Goal: Task Accomplishment & Management: Manage account settings

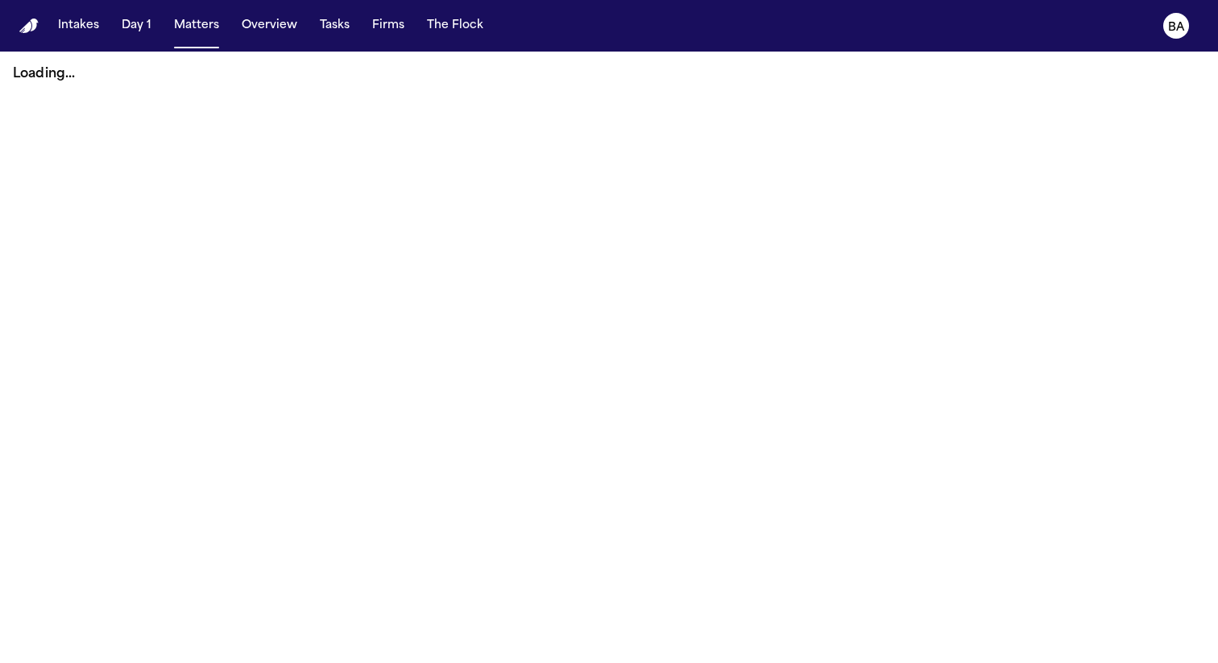
click at [1179, 22] on text "BA" at bounding box center [1177, 27] width 17 height 11
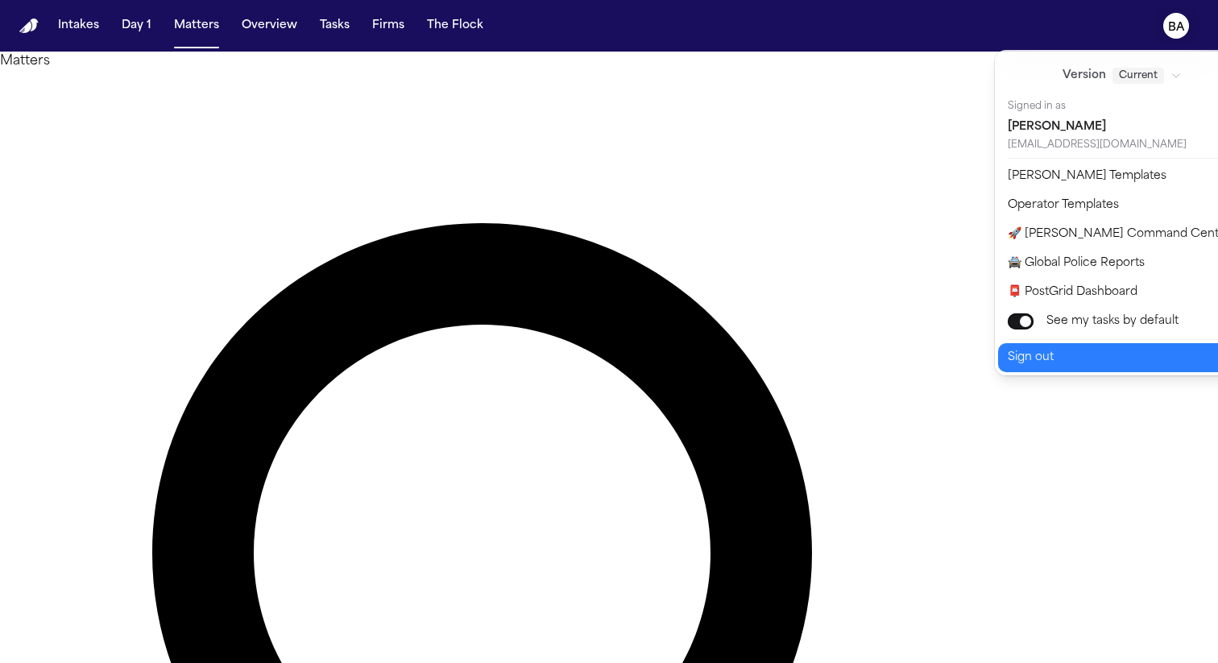
click at [1047, 348] on button "Sign out" at bounding box center [1132, 357] width 268 height 29
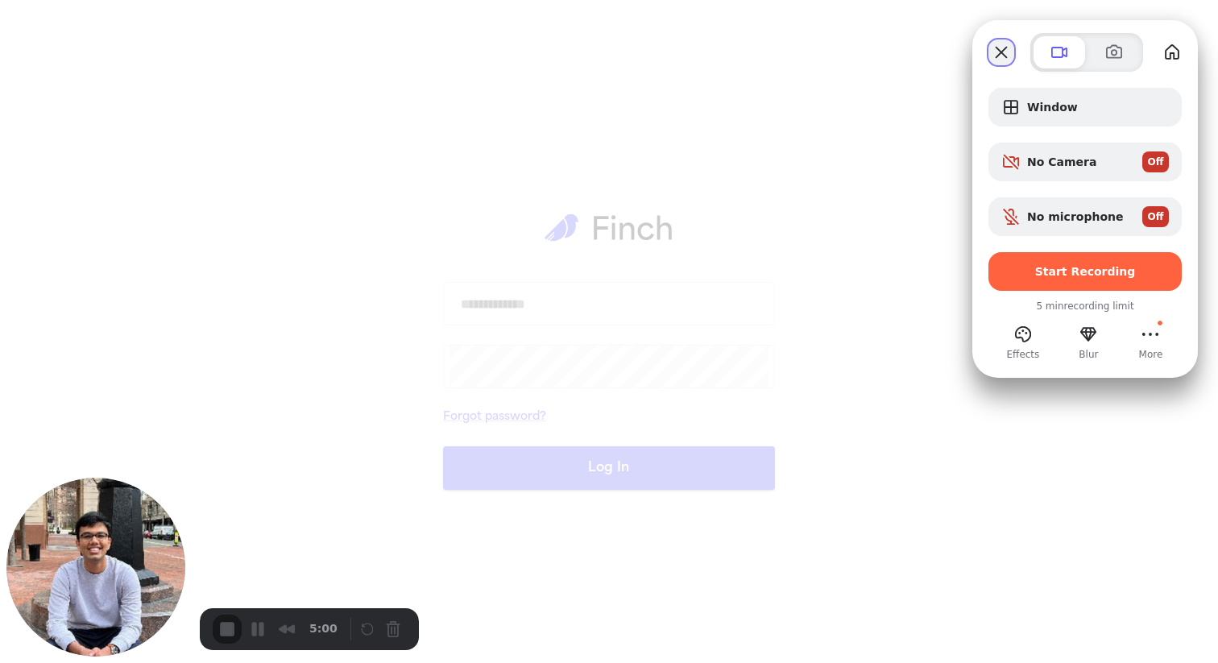
click at [995, 48] on button "Close" at bounding box center [1002, 52] width 26 height 26
